Goal: Task Accomplishment & Management: Manage account settings

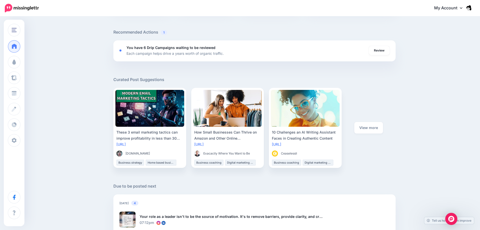
scroll to position [176, 0]
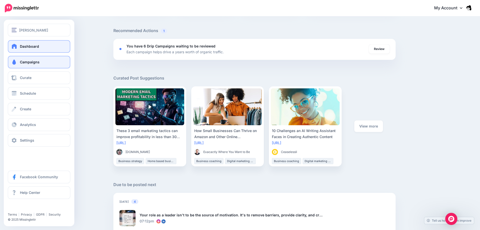
click at [21, 60] on span "Campaigns" at bounding box center [30, 62] width 20 height 4
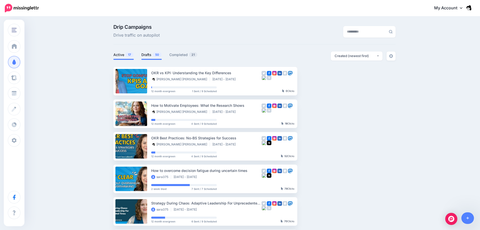
click at [147, 55] on link "Drafts 50" at bounding box center [151, 55] width 20 height 6
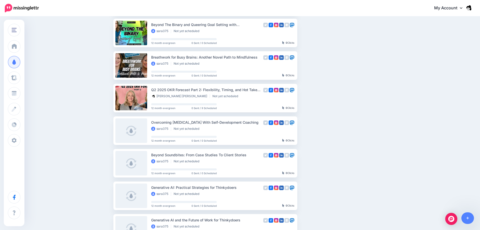
scroll to position [151, 0]
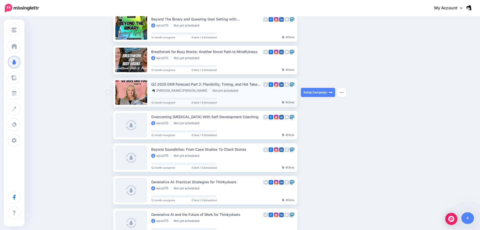
drag, startPoint x: 243, startPoint y: 99, endPoint x: 247, endPoint y: 101, distance: 5.1
click at [247, 101] on div "Q2 2025 OKR Forecast Part 2: Flexibility, Timing, and Hot Takes with Three Trus…" at bounding box center [206, 92] width 110 height 22
